Goal: Information Seeking & Learning: Learn about a topic

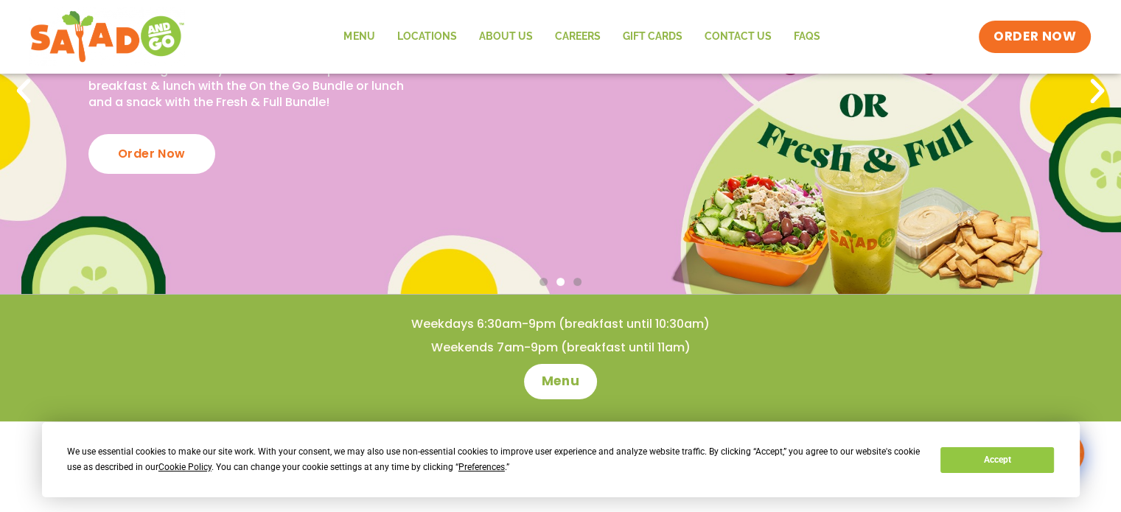
scroll to position [368, 0]
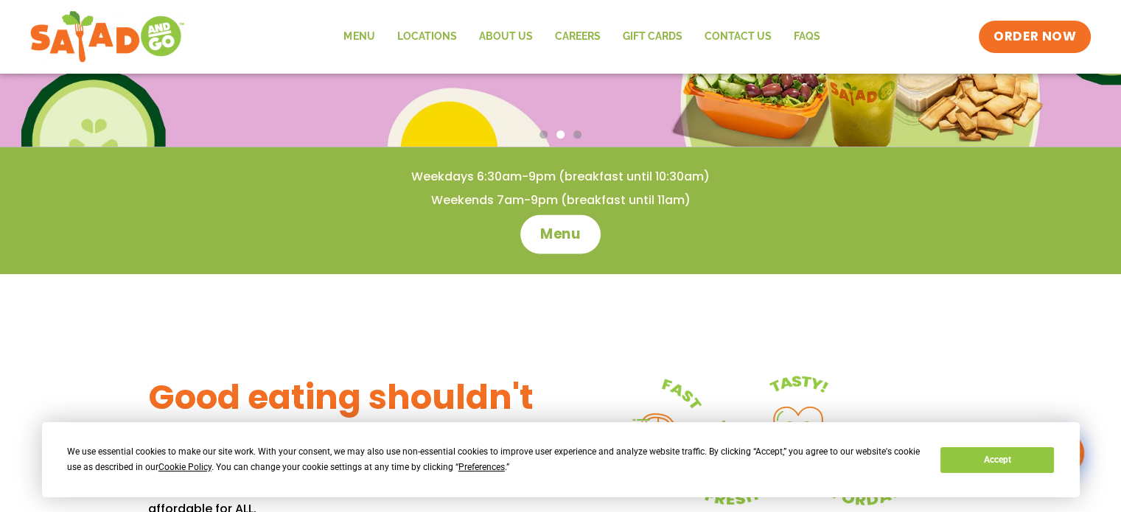
click at [588, 227] on link "Menu" at bounding box center [560, 233] width 80 height 39
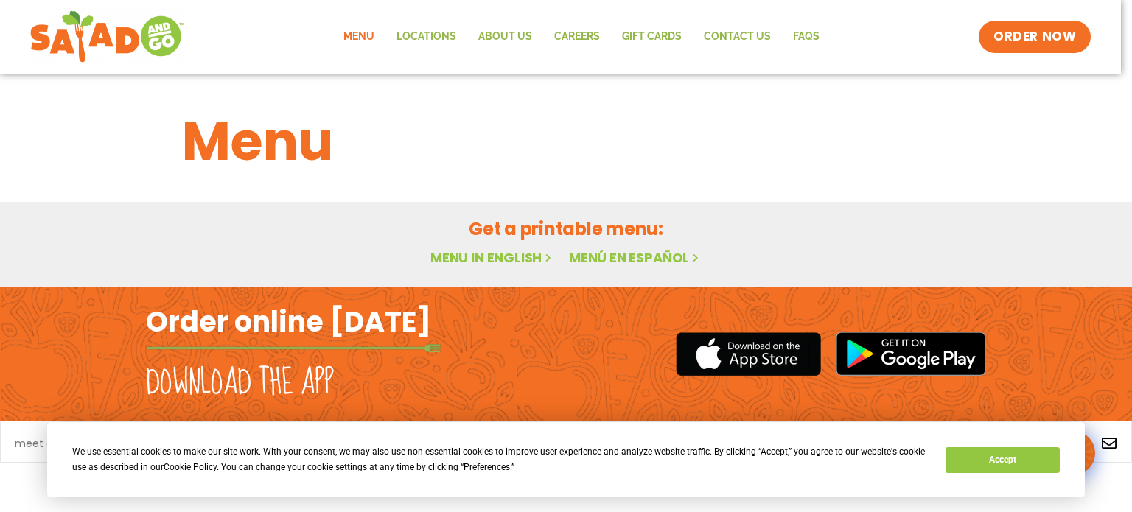
click at [446, 255] on link "Menu in English" at bounding box center [492, 257] width 124 height 18
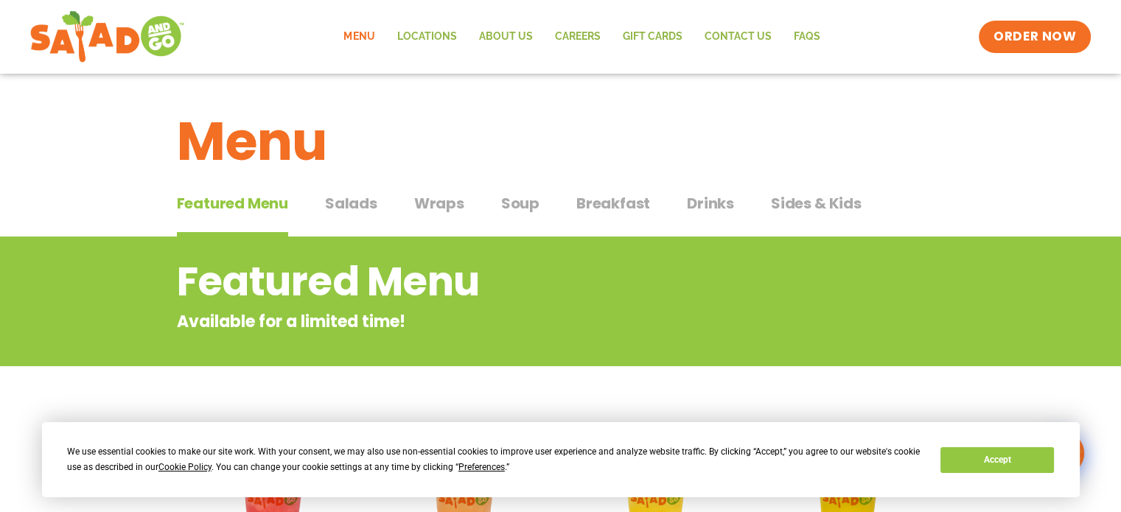
click at [451, 199] on span "Wraps" at bounding box center [439, 203] width 50 height 22
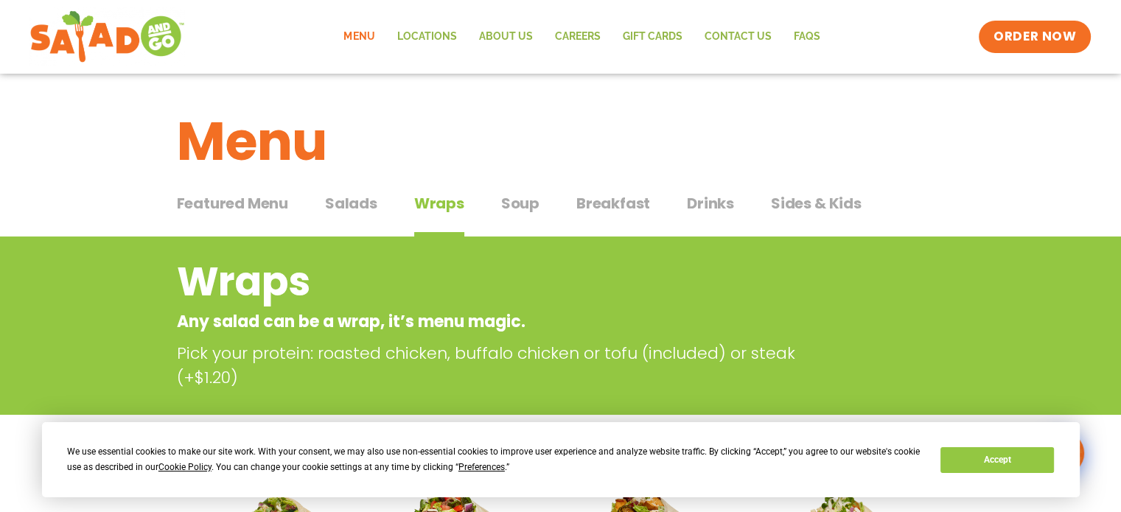
click at [587, 206] on span "Breakfast" at bounding box center [613, 203] width 74 height 22
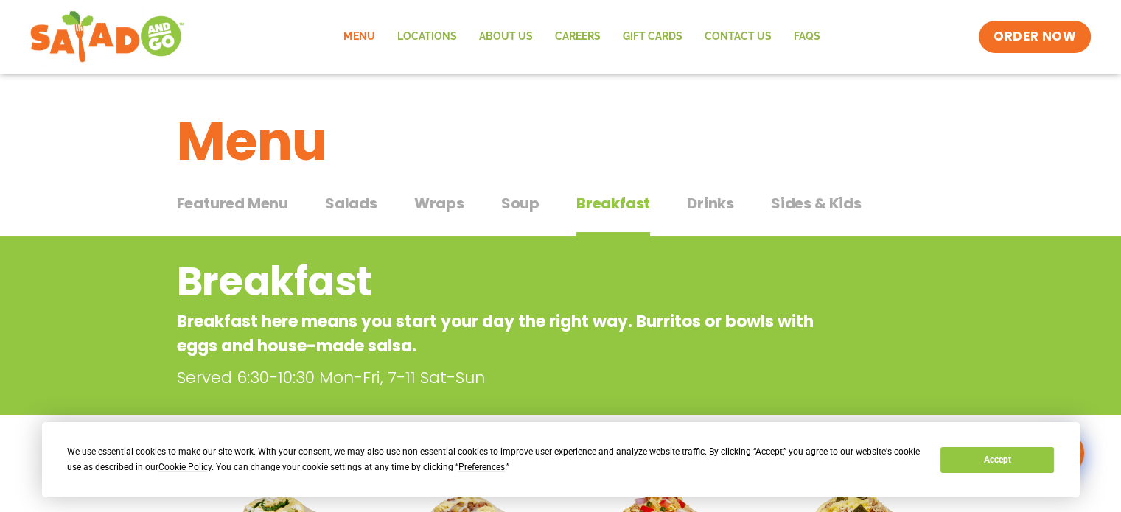
click at [439, 204] on span "Wraps" at bounding box center [439, 203] width 50 height 22
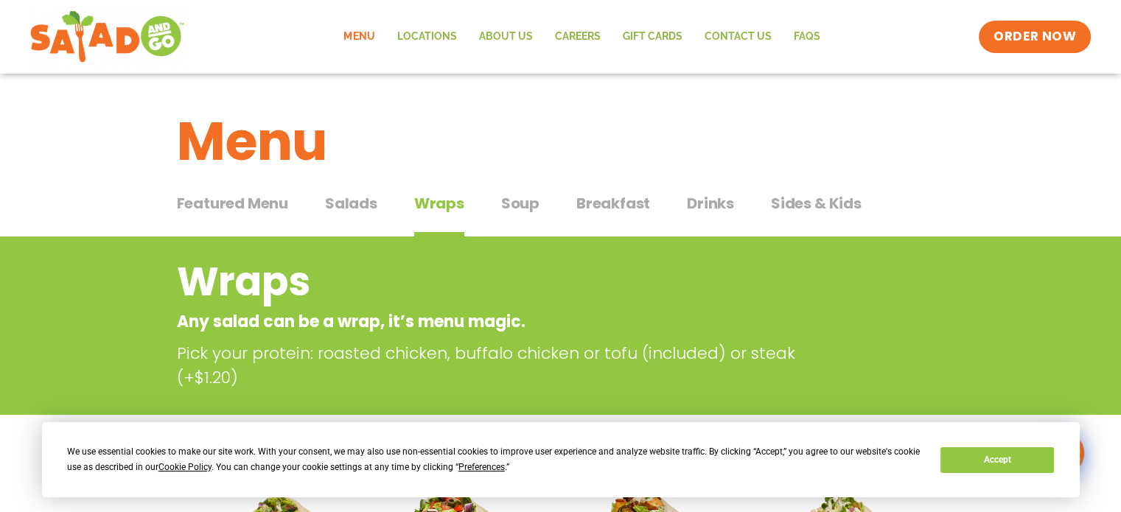
click at [363, 196] on span "Salads" at bounding box center [351, 203] width 52 height 22
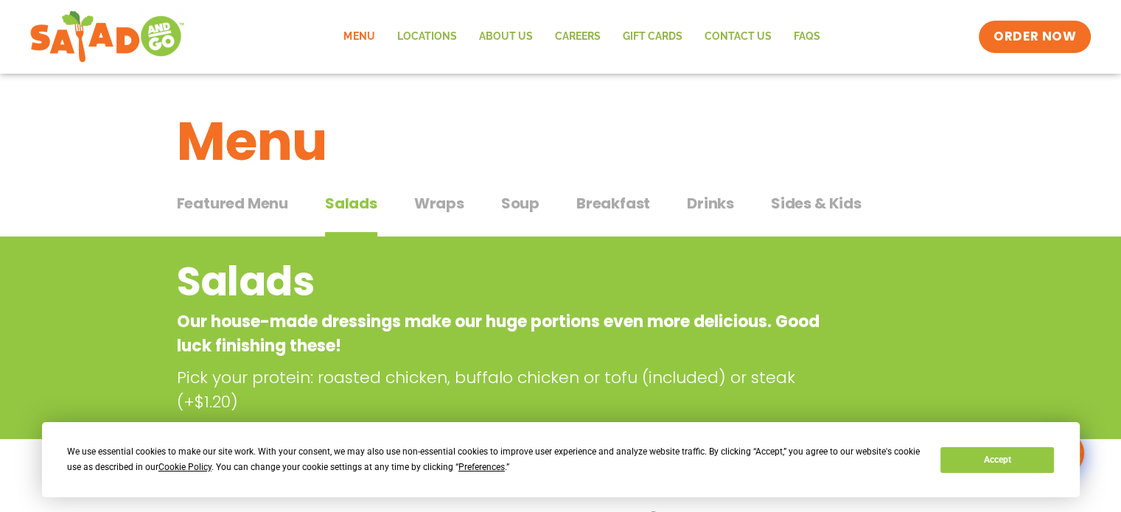
click at [433, 209] on span "Wraps" at bounding box center [439, 203] width 50 height 22
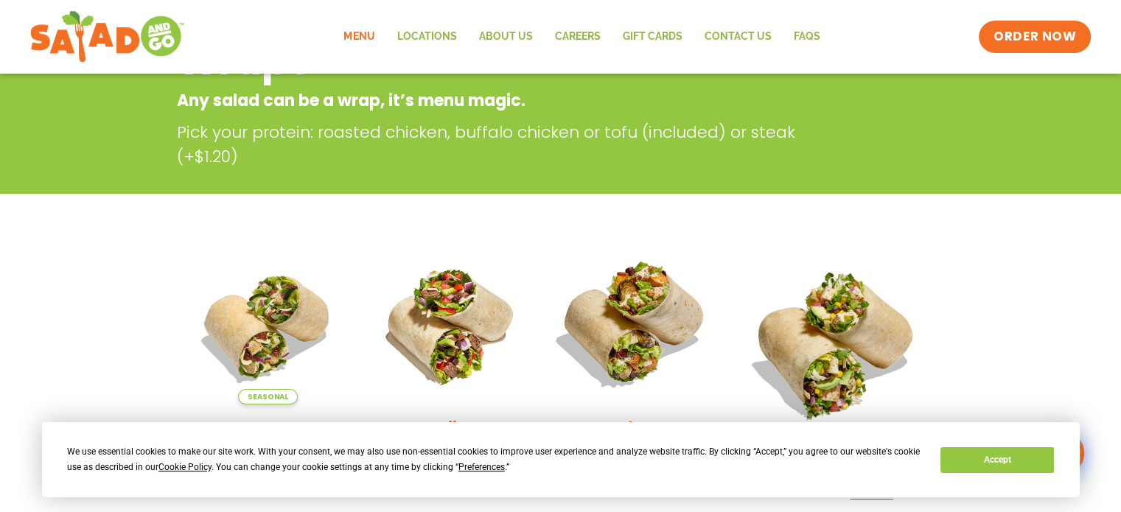
scroll to position [442, 0]
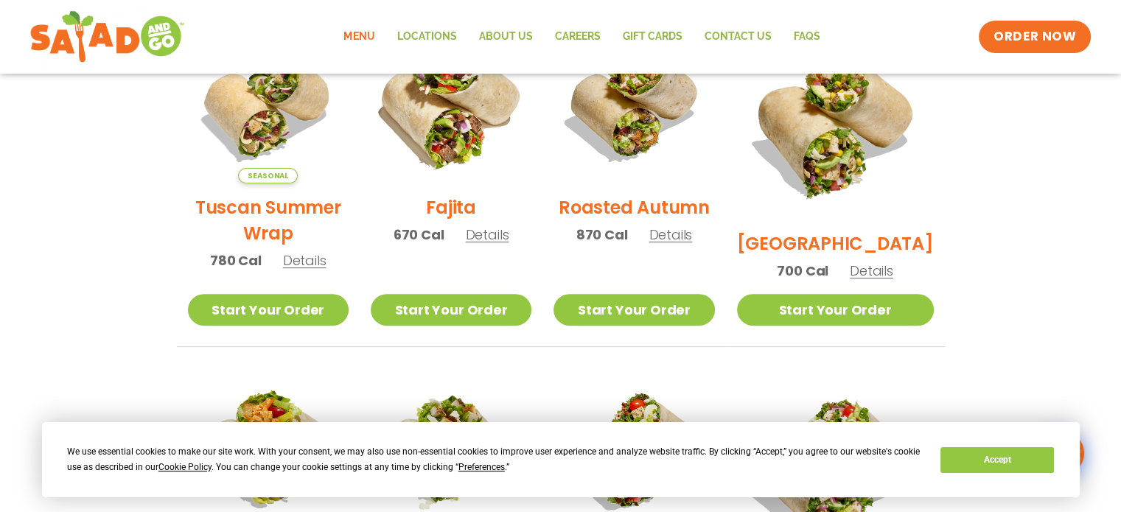
click at [466, 158] on img at bounding box center [451, 103] width 189 height 189
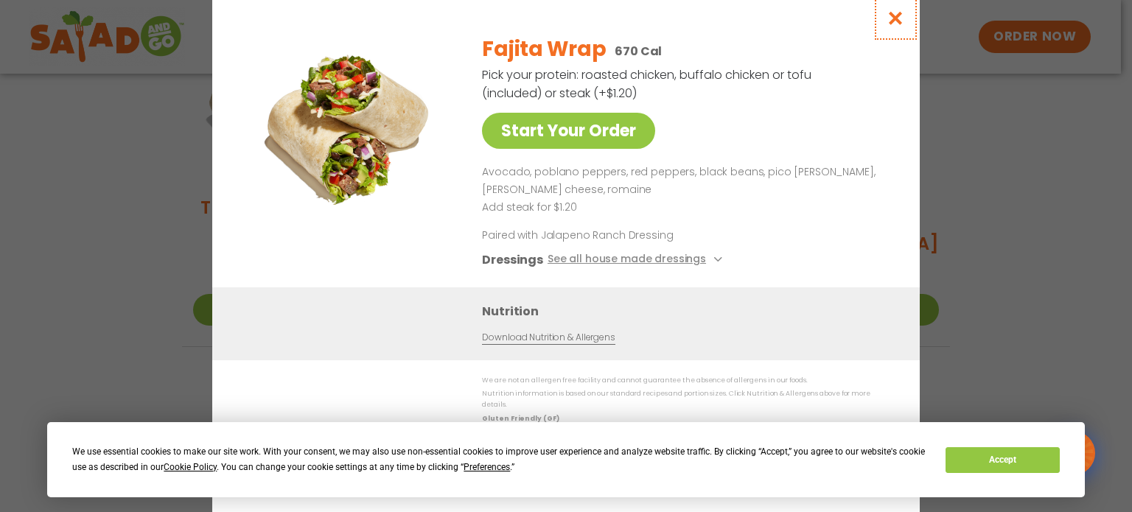
click at [896, 26] on icon "Close modal" at bounding box center [896, 17] width 18 height 15
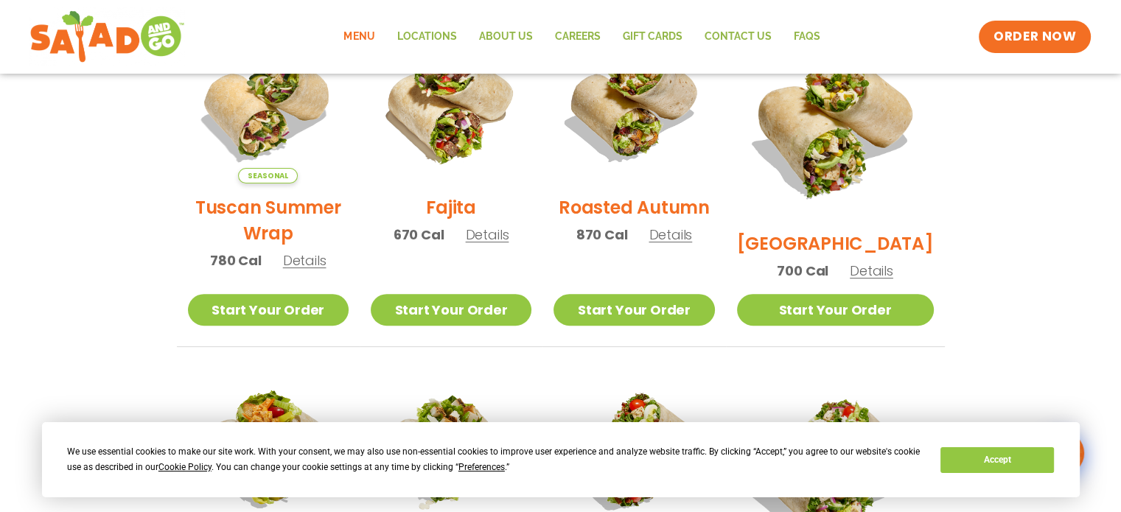
click at [831, 231] on h2 "[GEOGRAPHIC_DATA]" at bounding box center [835, 244] width 197 height 26
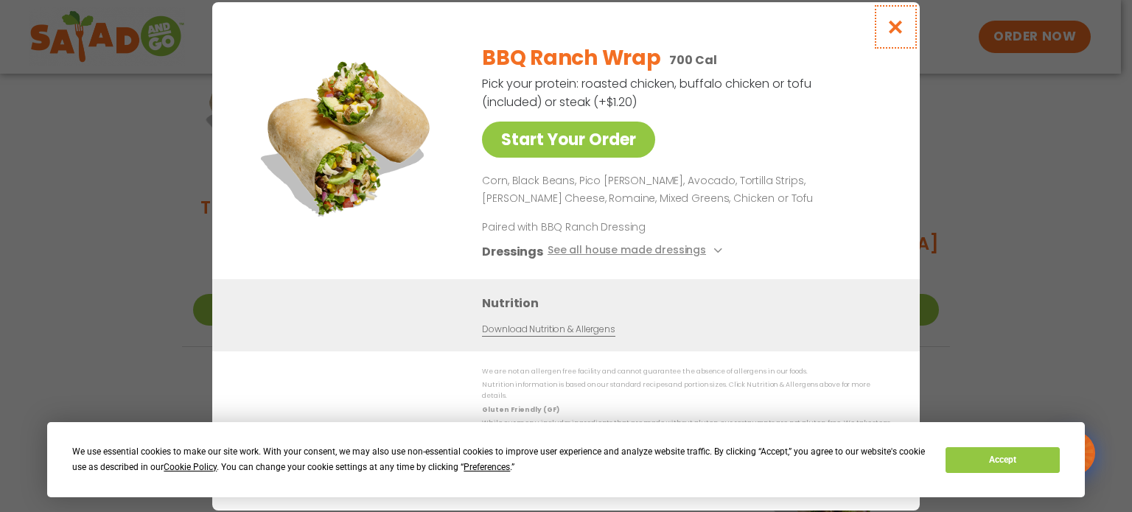
click at [899, 29] on icon "Close modal" at bounding box center [896, 26] width 18 height 15
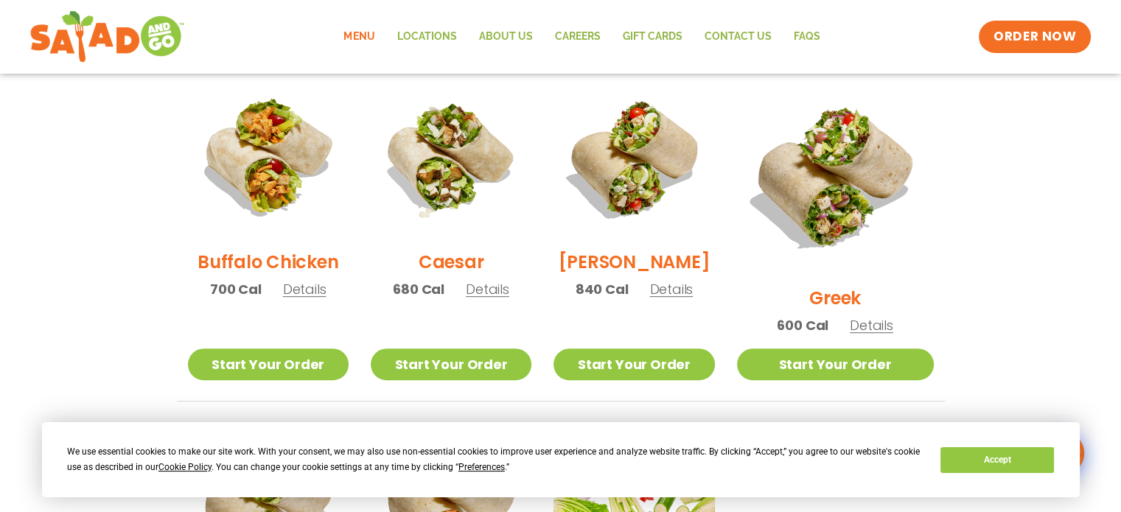
scroll to position [737, 0]
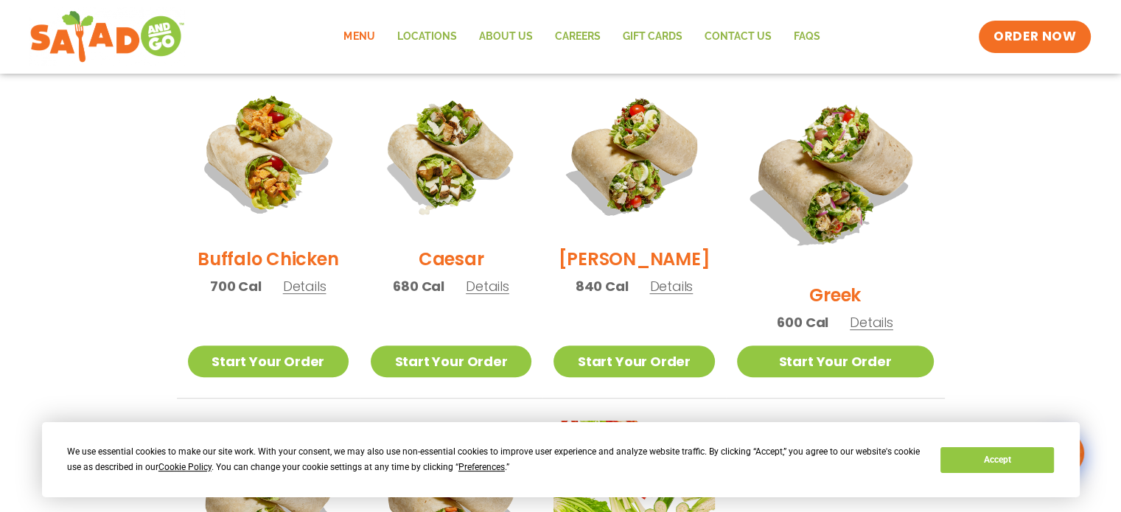
click at [289, 262] on h2 "Buffalo Chicken" at bounding box center [268, 259] width 141 height 26
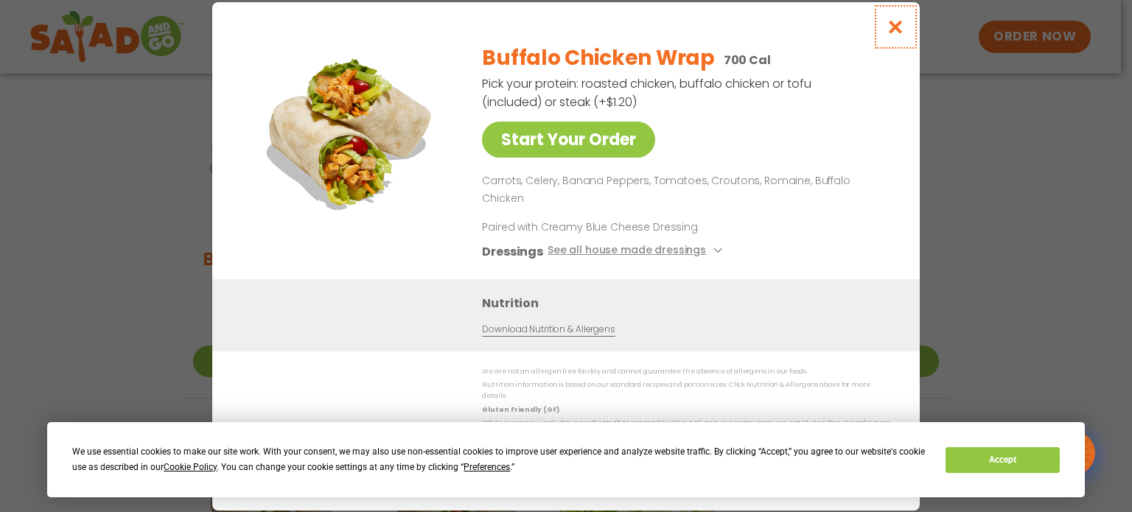
click at [890, 35] on icon "Close modal" at bounding box center [896, 26] width 18 height 15
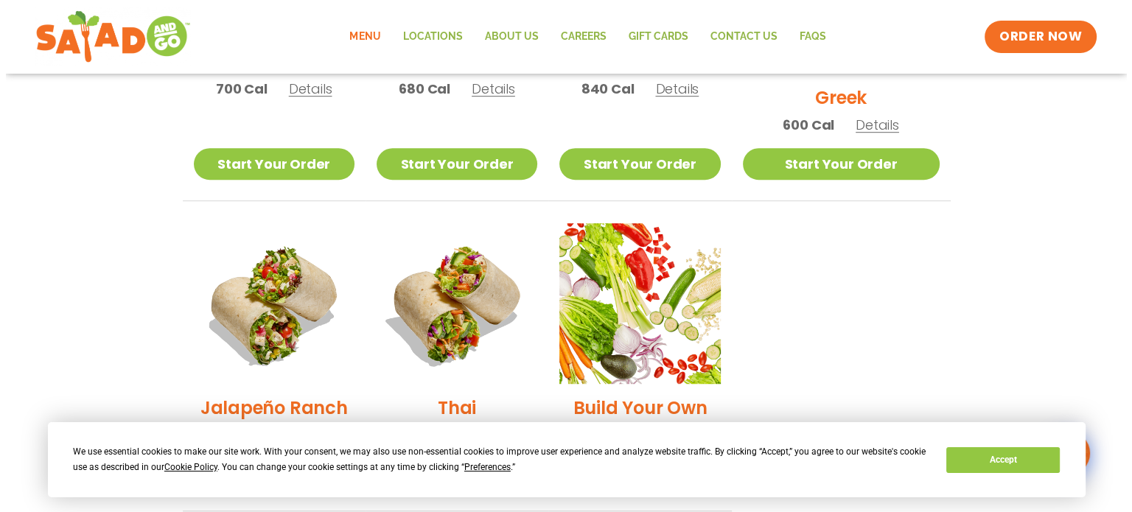
scroll to position [958, 0]
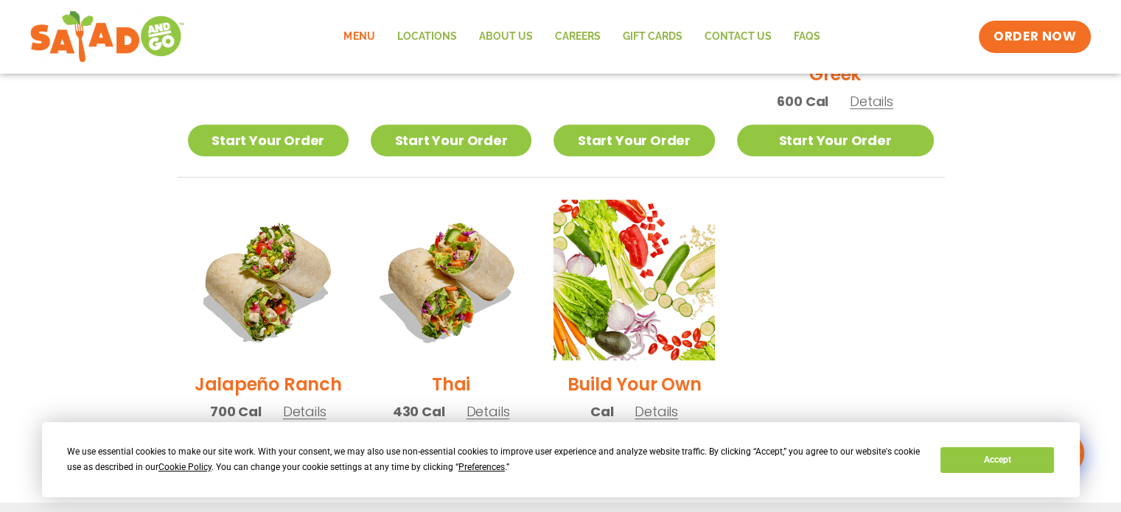
click at [416, 282] on img at bounding box center [451, 280] width 161 height 161
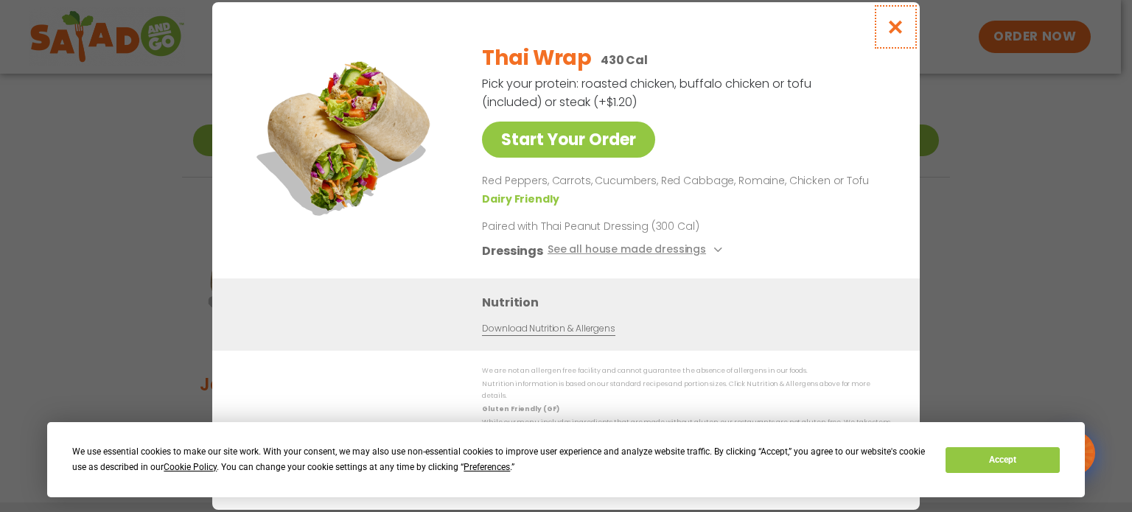
click at [903, 32] on icon "Close modal" at bounding box center [896, 26] width 18 height 15
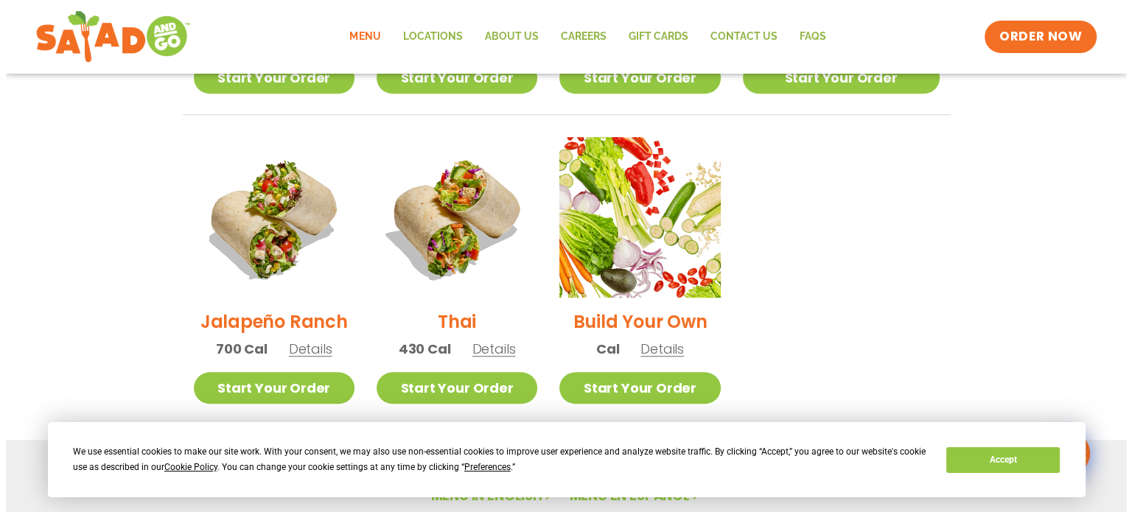
scroll to position [988, 0]
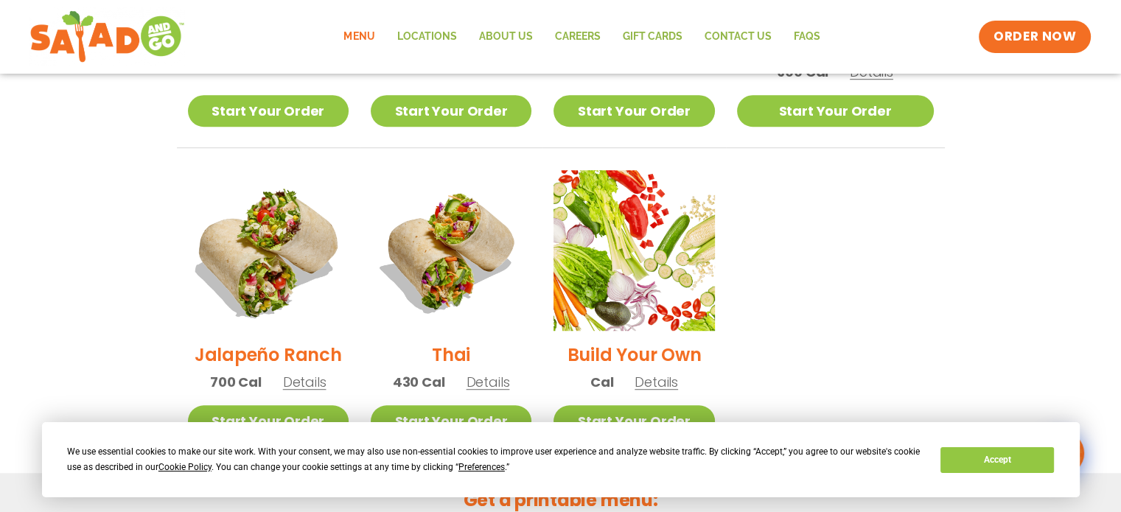
click at [286, 250] on img at bounding box center [267, 250] width 189 height 189
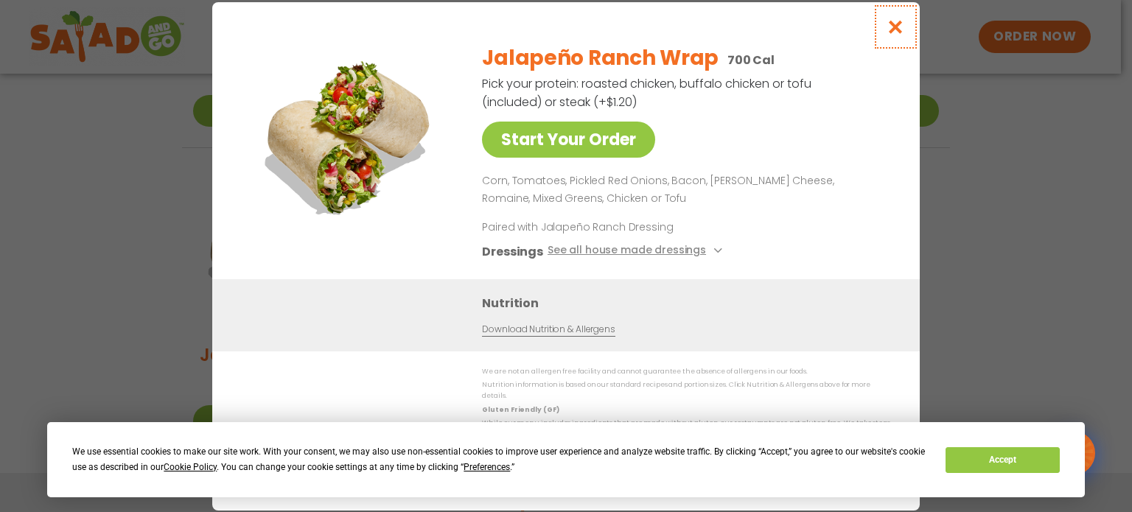
click at [893, 35] on icon "Close modal" at bounding box center [896, 26] width 18 height 15
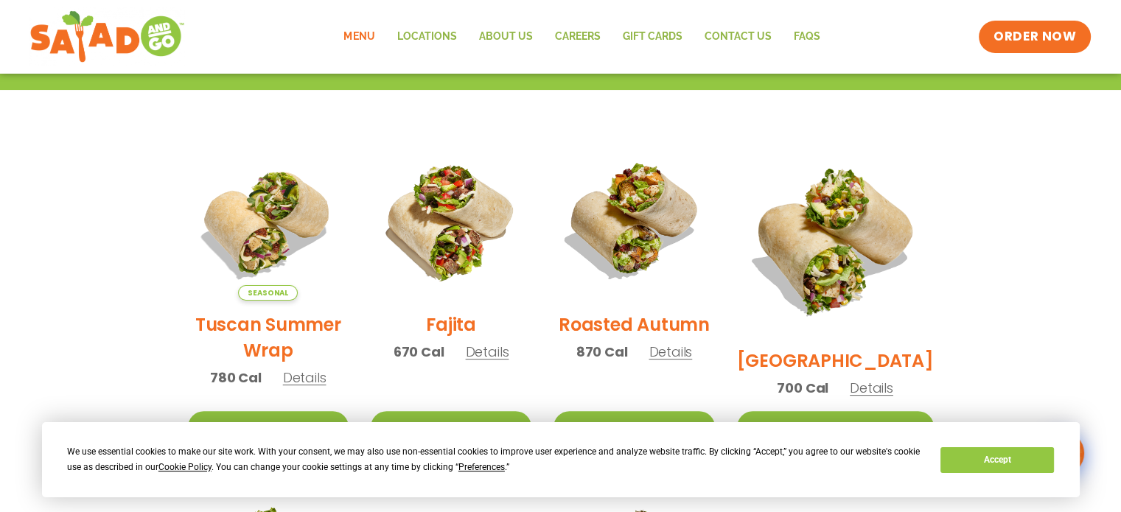
scroll to position [324, 0]
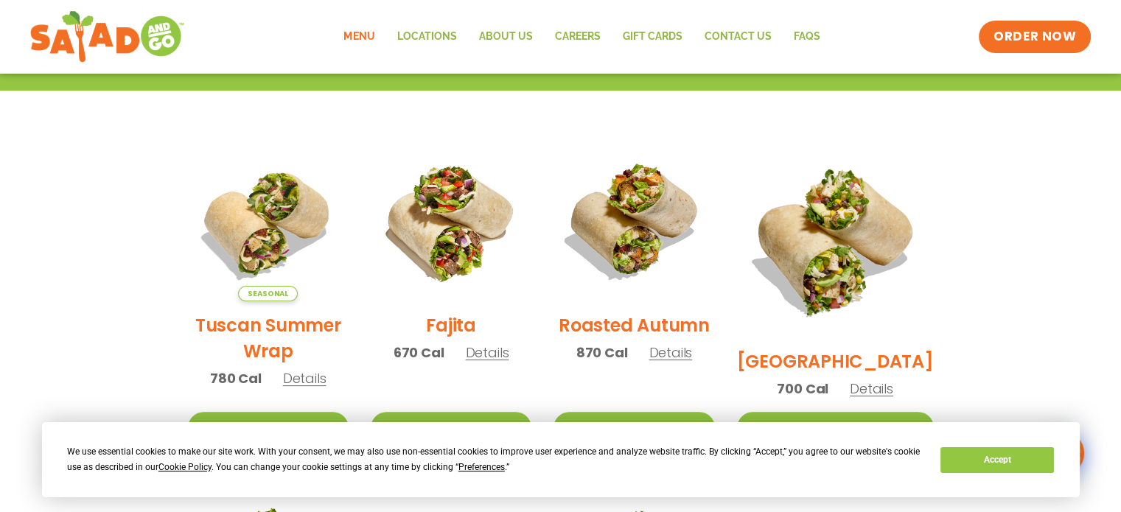
click at [866, 349] on h2 "[GEOGRAPHIC_DATA]" at bounding box center [835, 362] width 197 height 26
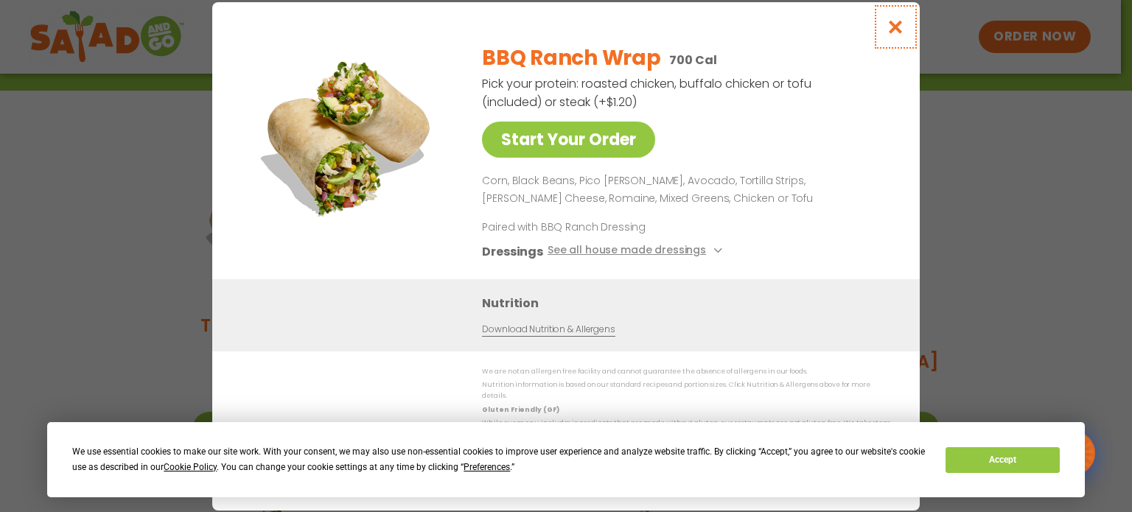
click at [901, 35] on icon "Close modal" at bounding box center [896, 26] width 18 height 15
